Goal: Use online tool/utility: Utilize a website feature to perform a specific function

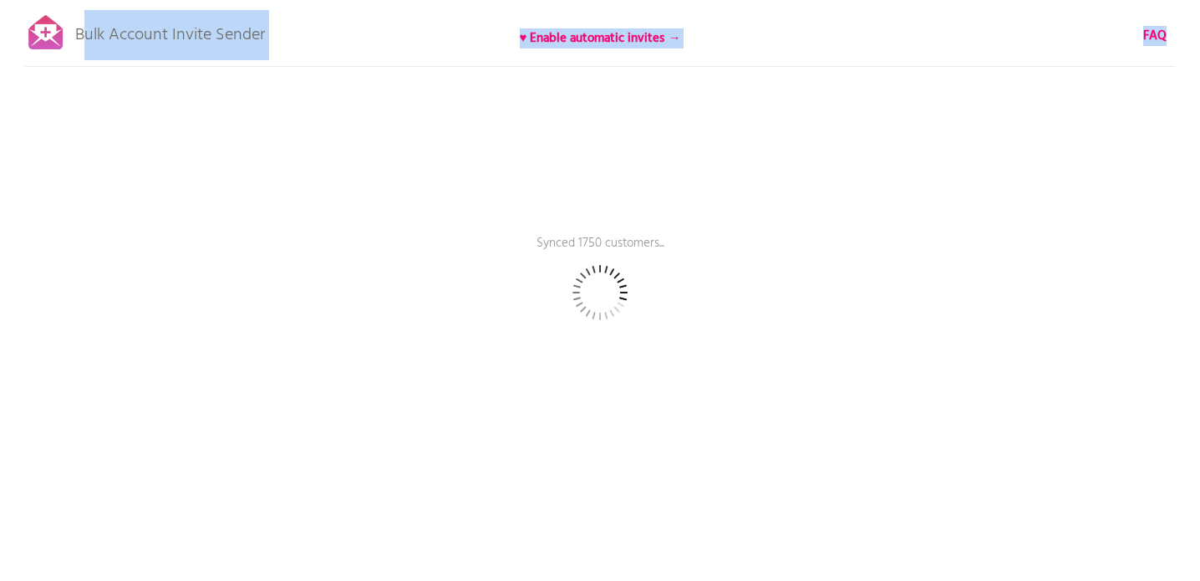
drag, startPoint x: 80, startPoint y: 30, endPoint x: 296, endPoint y: 33, distance: 215.7
click at [296, 33] on div "Bulk Account Invite Sender ♥ Enable automatic invites → FAQ Synced 1750 custome…" at bounding box center [600, 292] width 1200 height 585
drag, startPoint x: 264, startPoint y: 36, endPoint x: 77, endPoint y: 33, distance: 187.3
click at [77, 33] on p "Bulk Account Invite Sender" at bounding box center [170, 31] width 190 height 42
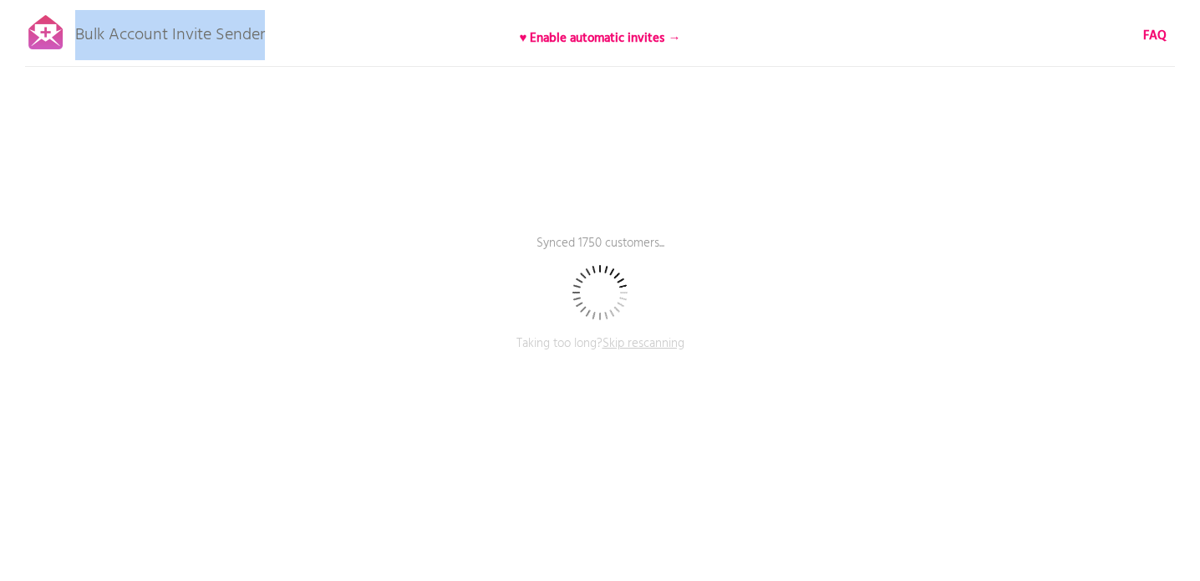
copy p "Bulk Account Invite Sender"
